Goal: Find specific page/section: Find specific page/section

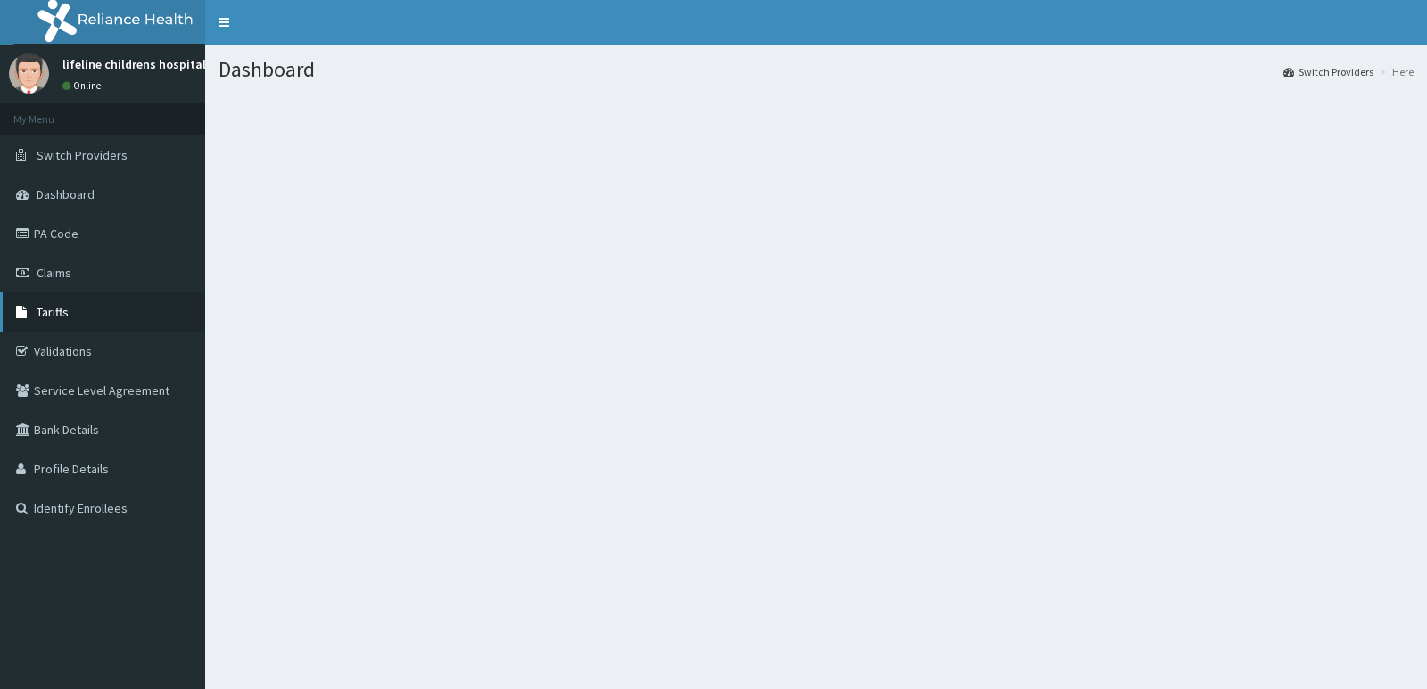
click at [95, 306] on link "Tariffs" at bounding box center [102, 312] width 205 height 39
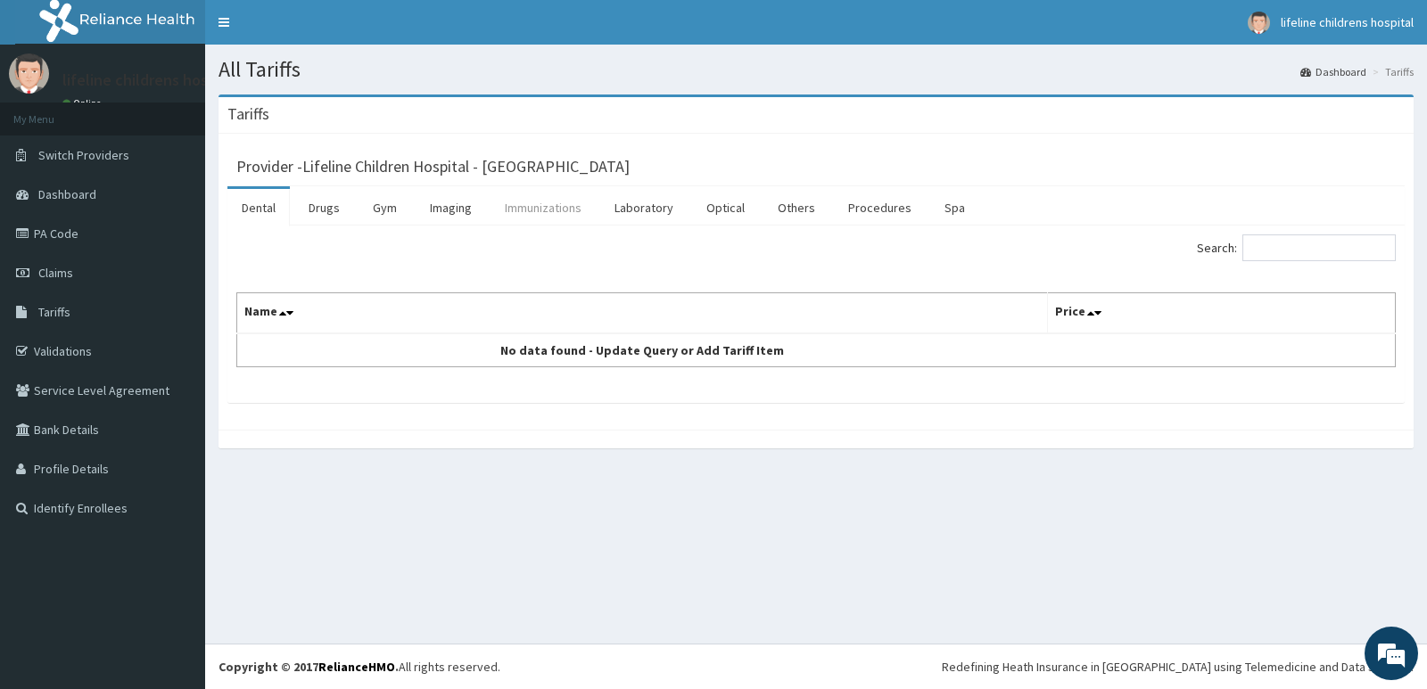
click at [551, 213] on link "Immunizations" at bounding box center [543, 207] width 105 height 37
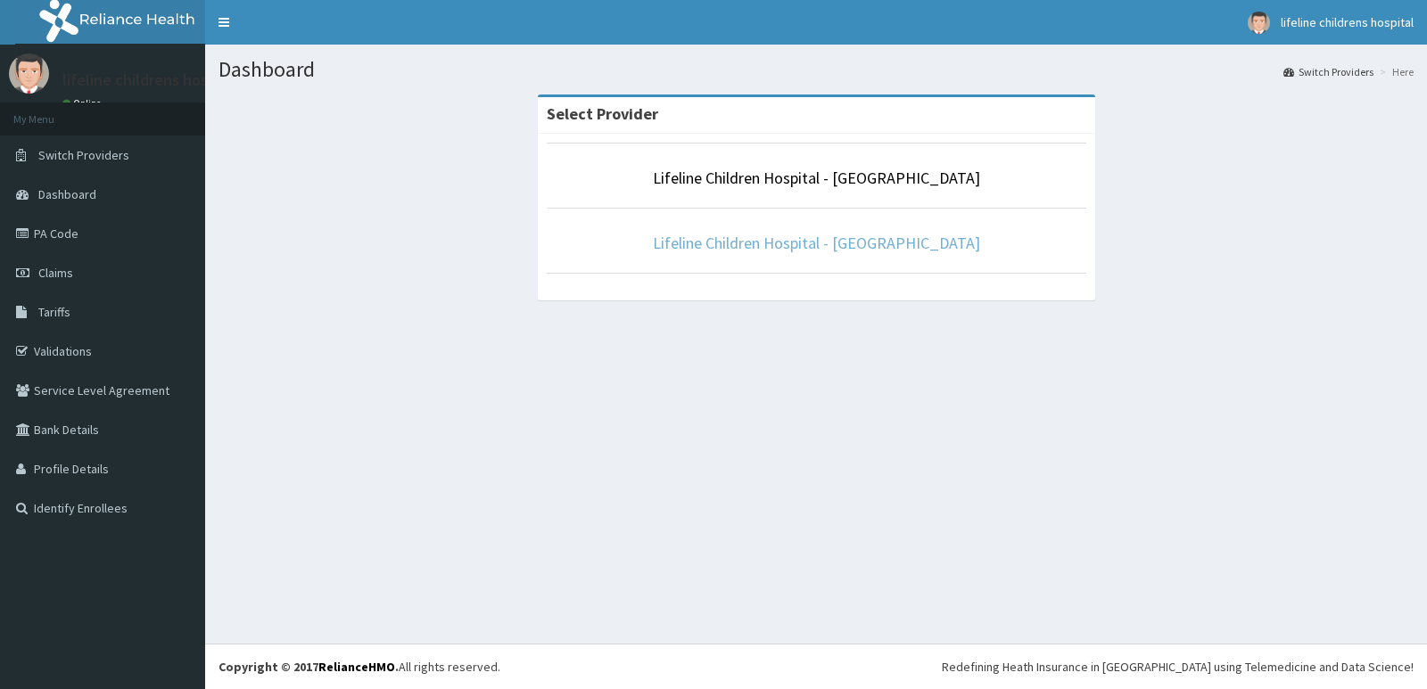
click at [798, 240] on link "Lifeline Children Hospital - [GEOGRAPHIC_DATA]" at bounding box center [816, 243] width 327 height 21
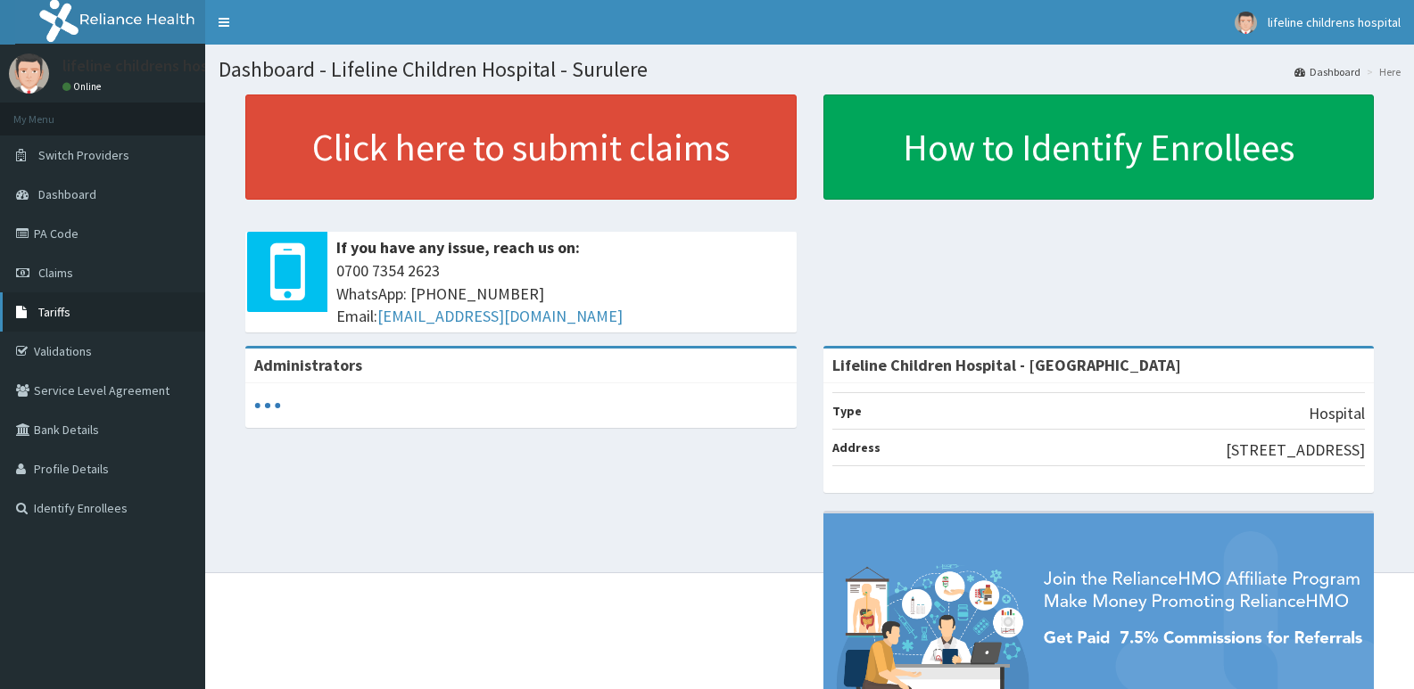
click at [49, 300] on link "Tariffs" at bounding box center [102, 312] width 205 height 39
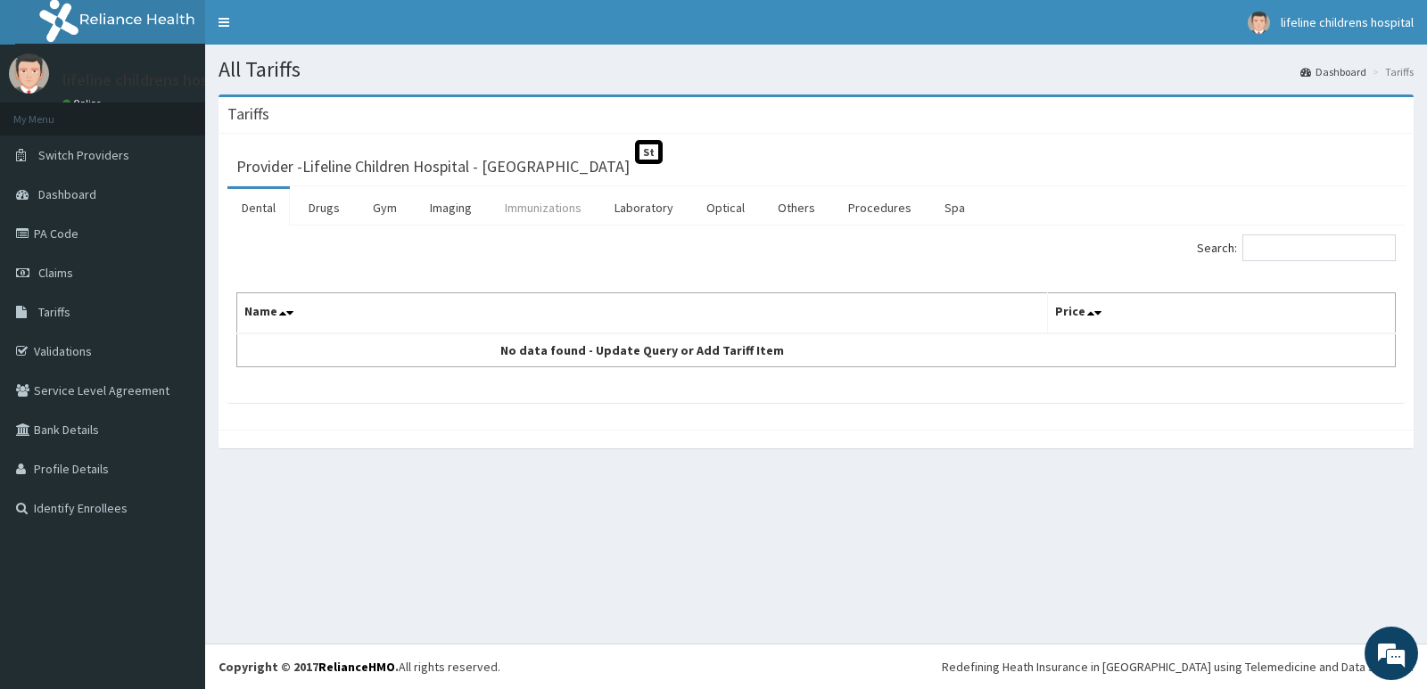
click at [550, 208] on link "Immunizations" at bounding box center [543, 207] width 105 height 37
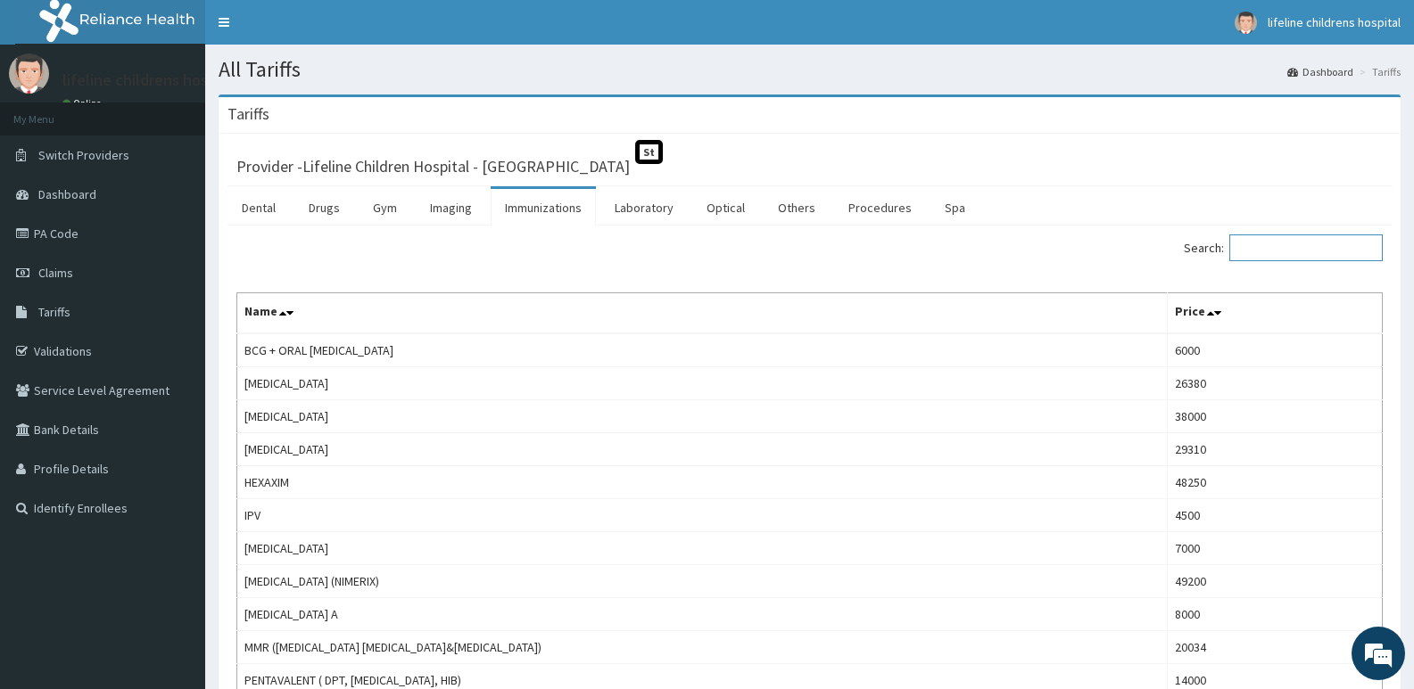
click at [1303, 251] on input "Search:" at bounding box center [1305, 248] width 153 height 27
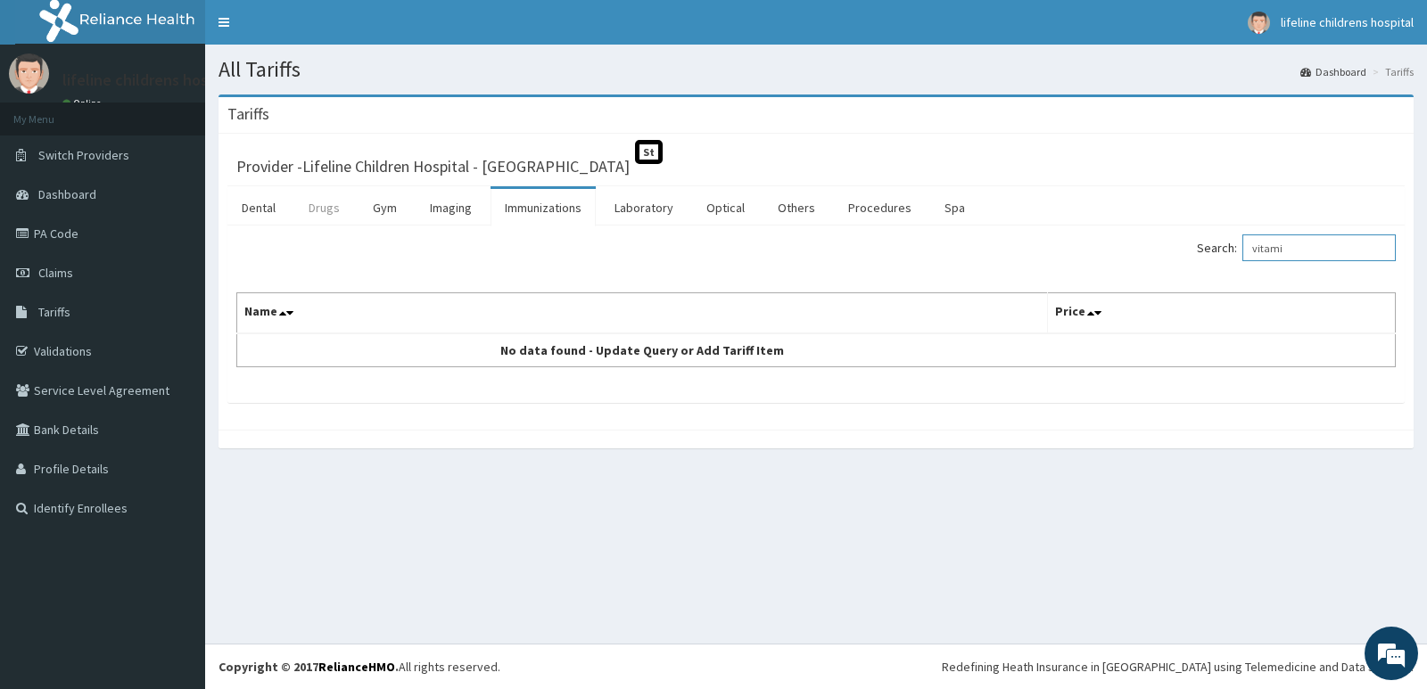
type input "vitami"
click at [337, 209] on link "Drugs" at bounding box center [324, 207] width 60 height 37
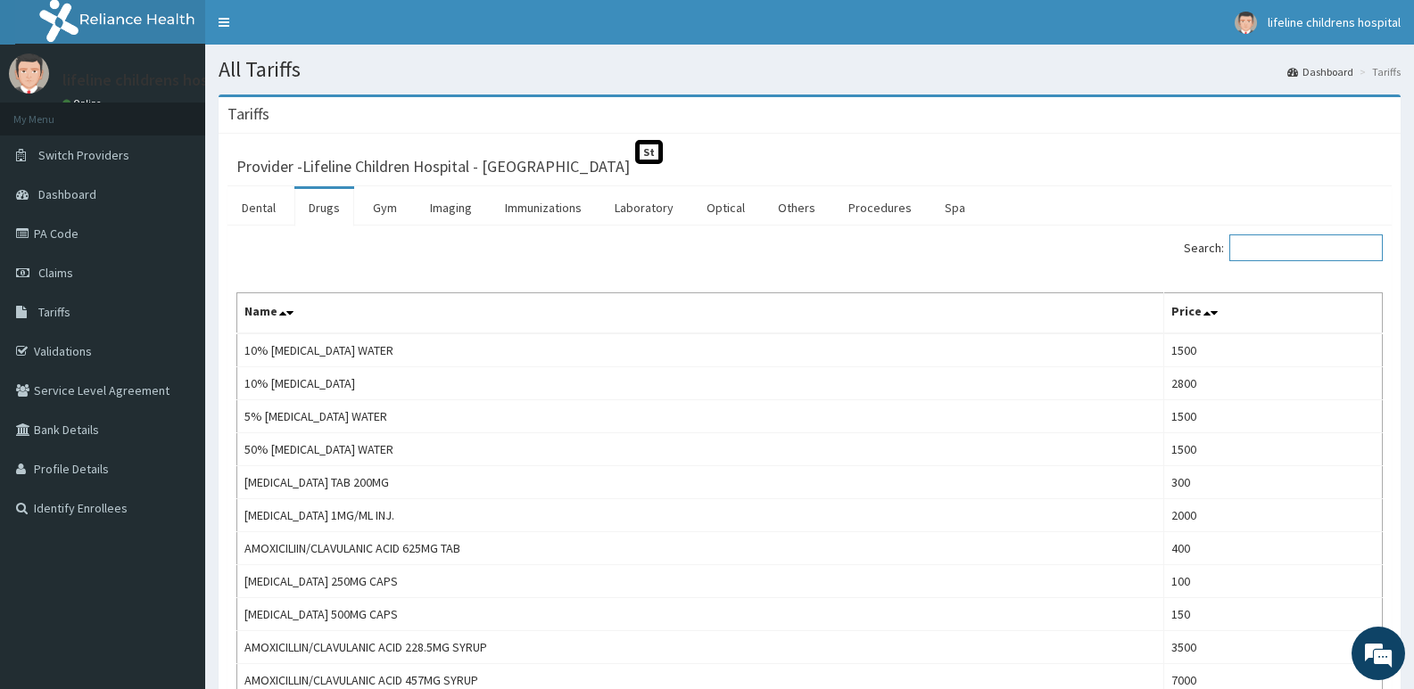
click at [1307, 258] on input "Search:" at bounding box center [1305, 248] width 153 height 27
type input "vitam"
